Goal: Register for event/course: Sign up to attend an event or enroll in a course

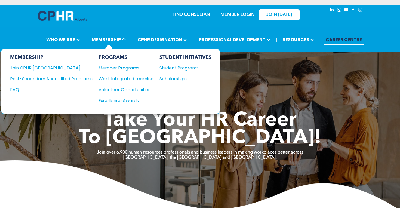
click at [169, 73] on div "STUDENT INITIATIVES Student Programs Scholarships" at bounding box center [185, 81] width 52 height 54
click at [168, 75] on div "Scholarships" at bounding box center [182, 78] width 47 height 7
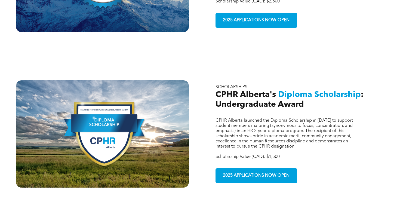
scroll to position [296, 0]
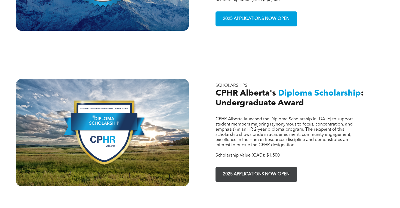
click at [245, 169] on span "2025 APPLICATIONS NOW OPEN" at bounding box center [256, 174] width 70 height 11
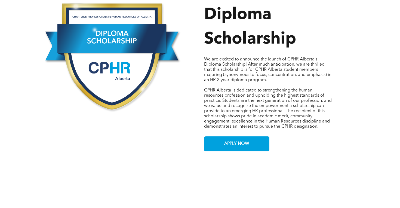
scroll to position [281, 0]
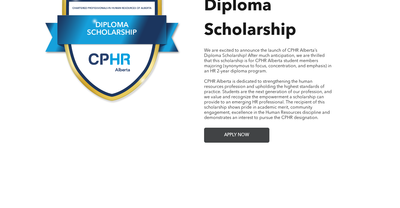
click at [226, 130] on span "APPLY NOW" at bounding box center [236, 135] width 29 height 11
click at [219, 129] on link "APPLY NOW" at bounding box center [236, 134] width 65 height 15
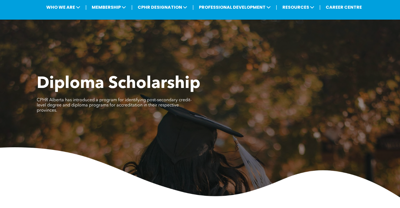
scroll to position [0, 0]
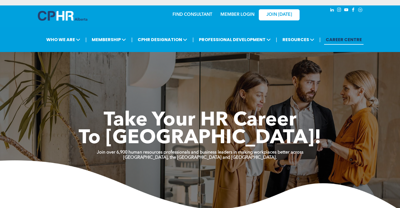
click at [242, 13] on link "MEMBER LOGIN" at bounding box center [237, 15] width 34 height 4
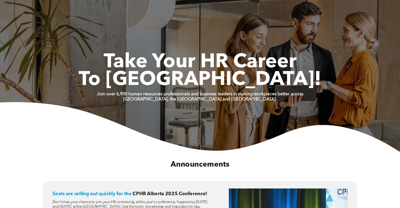
scroll to position [14, 0]
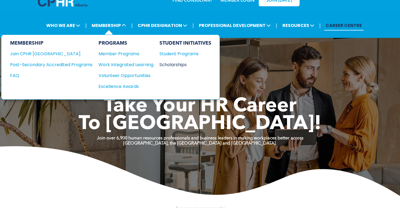
click at [164, 63] on div "Scholarships" at bounding box center [182, 64] width 47 height 7
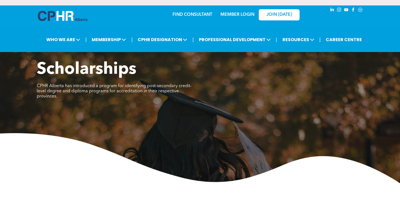
click at [235, 15] on link "MEMBER LOGIN" at bounding box center [237, 15] width 34 height 4
